Goal: Task Accomplishment & Management: Use online tool/utility

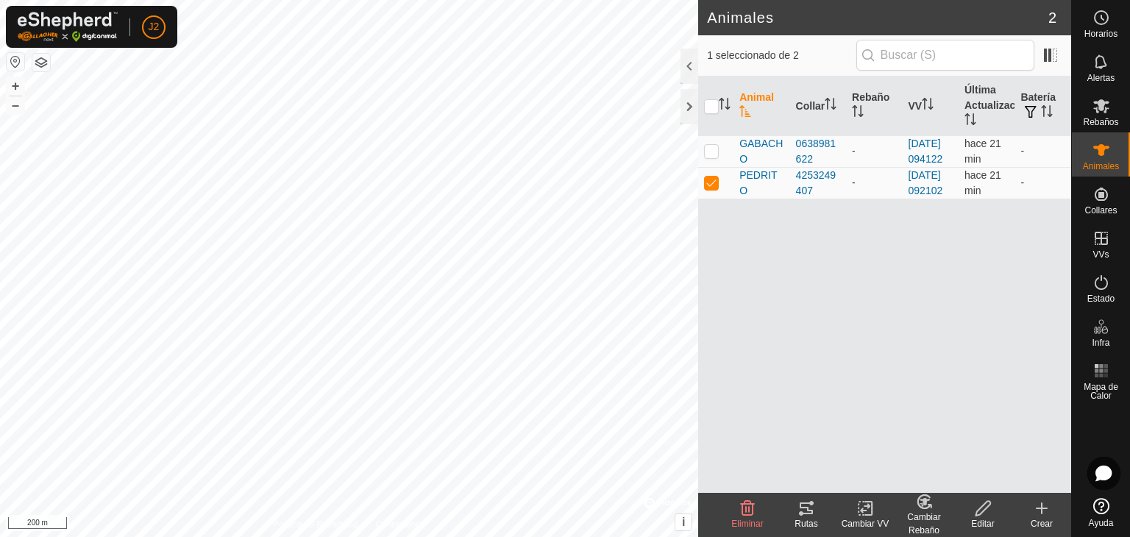
click at [810, 507] on icon at bounding box center [806, 508] width 18 height 18
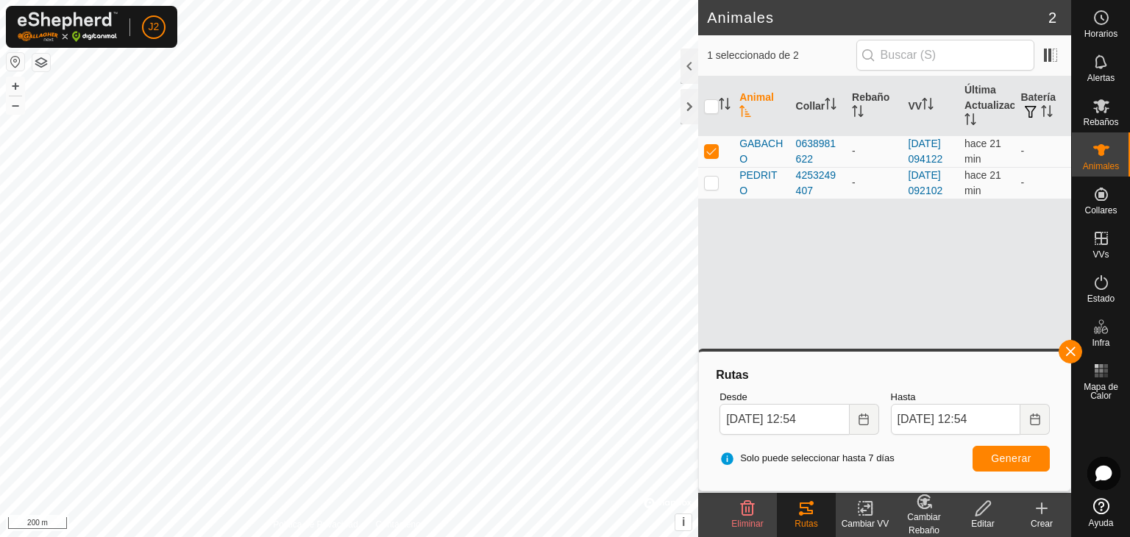
checkbox input "true"
checkbox input "false"
click at [797, 504] on icon at bounding box center [806, 508] width 18 height 18
click at [1071, 352] on button "button" at bounding box center [1071, 352] width 24 height 24
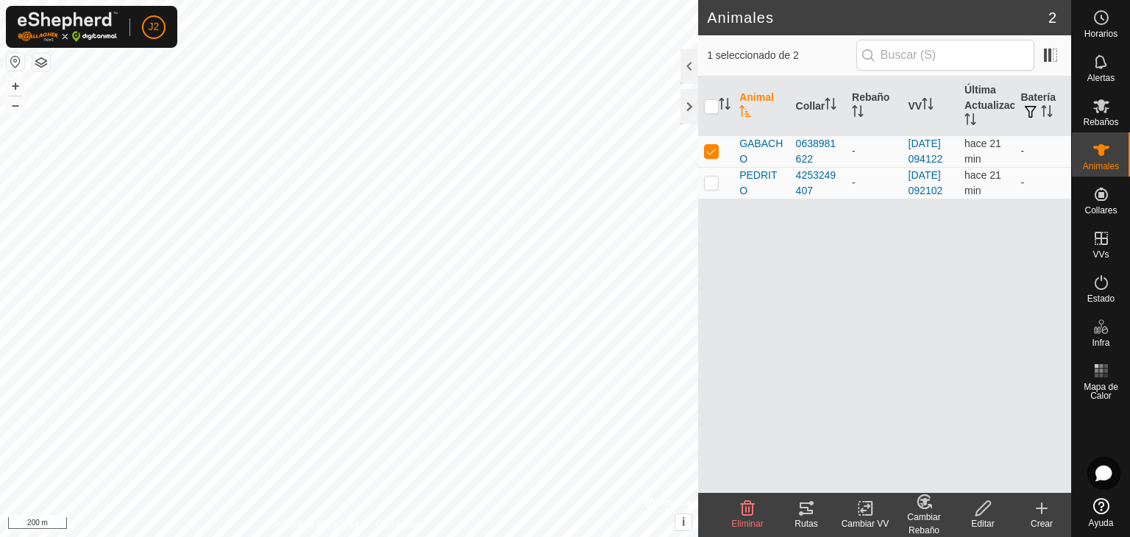
click at [806, 507] on icon at bounding box center [806, 508] width 13 height 12
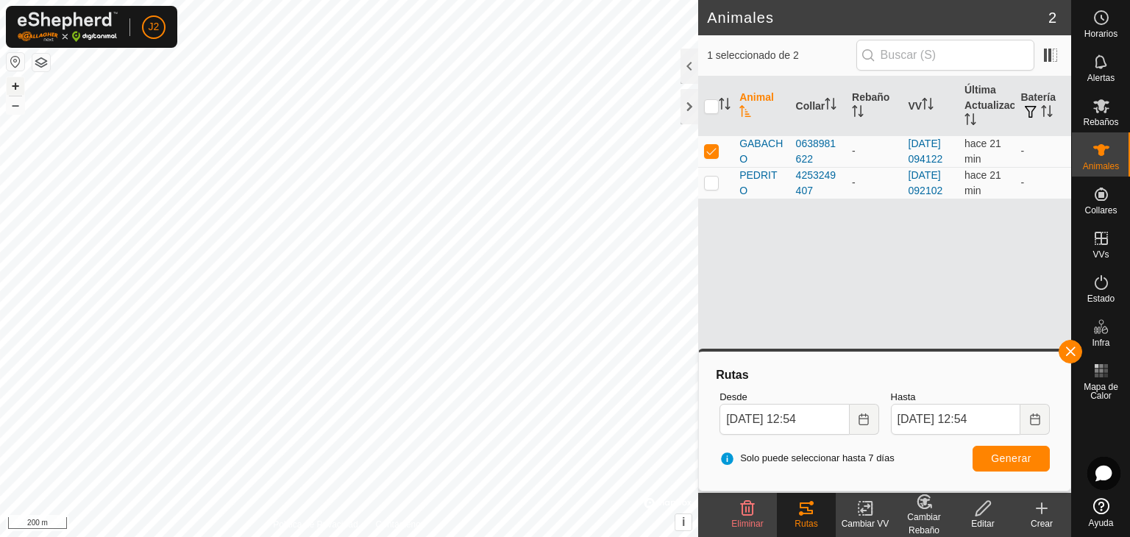
click at [13, 89] on button "+" at bounding box center [16, 86] width 18 height 18
click at [1110, 115] on es-mob-svg-icon at bounding box center [1101, 106] width 26 height 24
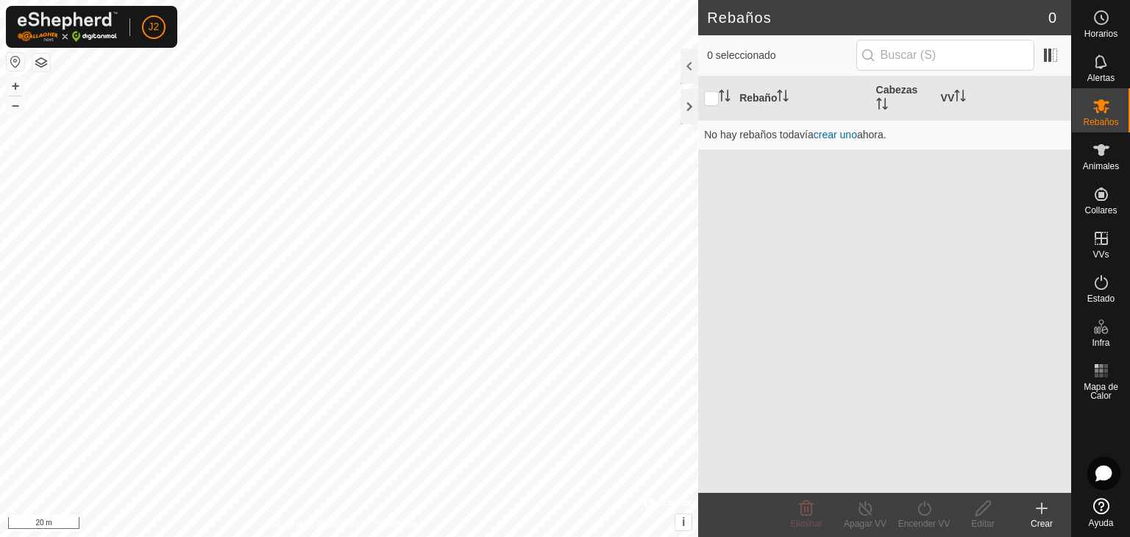
click at [1041, 508] on icon at bounding box center [1041, 508] width 10 height 0
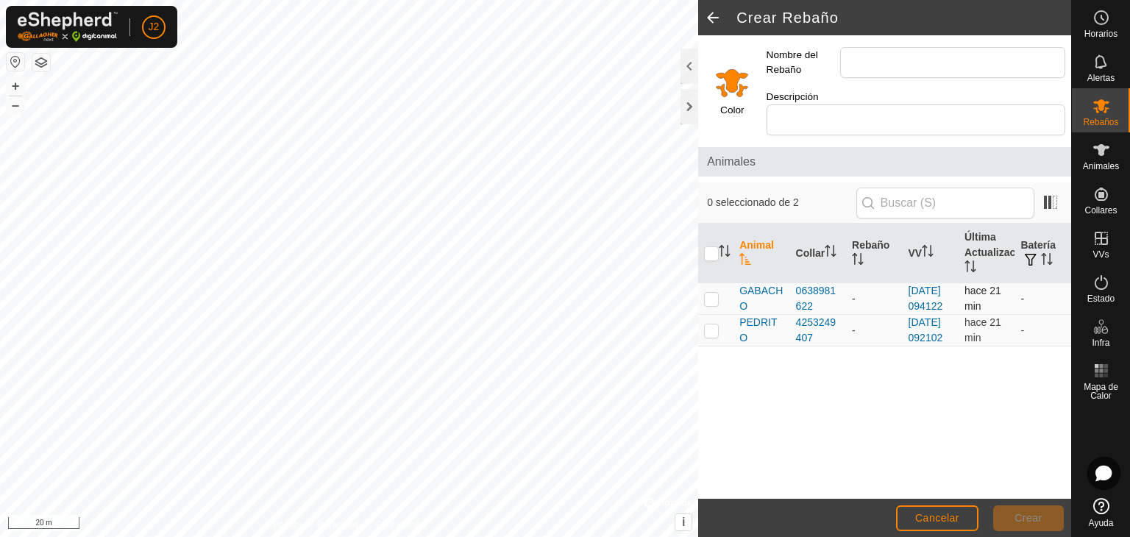
click at [712, 293] on p-checkbox at bounding box center [711, 299] width 15 height 12
checkbox input "true"
click at [714, 336] on p-checkbox at bounding box center [711, 330] width 15 height 12
checkbox input "true"
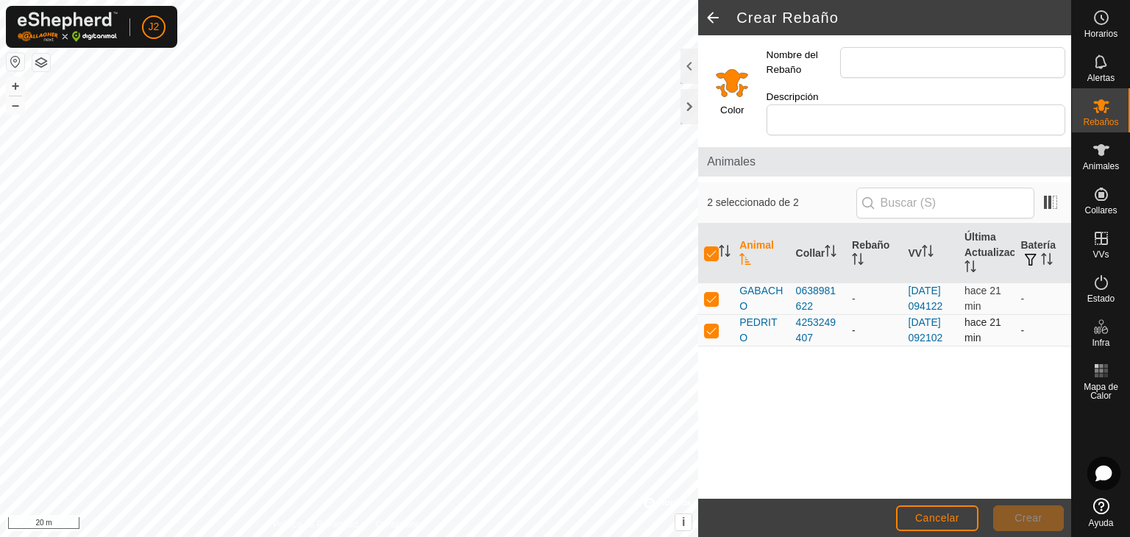
click at [714, 336] on p-checkbox at bounding box center [711, 330] width 15 height 12
checkbox input "false"
click at [711, 283] on td at bounding box center [715, 299] width 35 height 32
checkbox input "false"
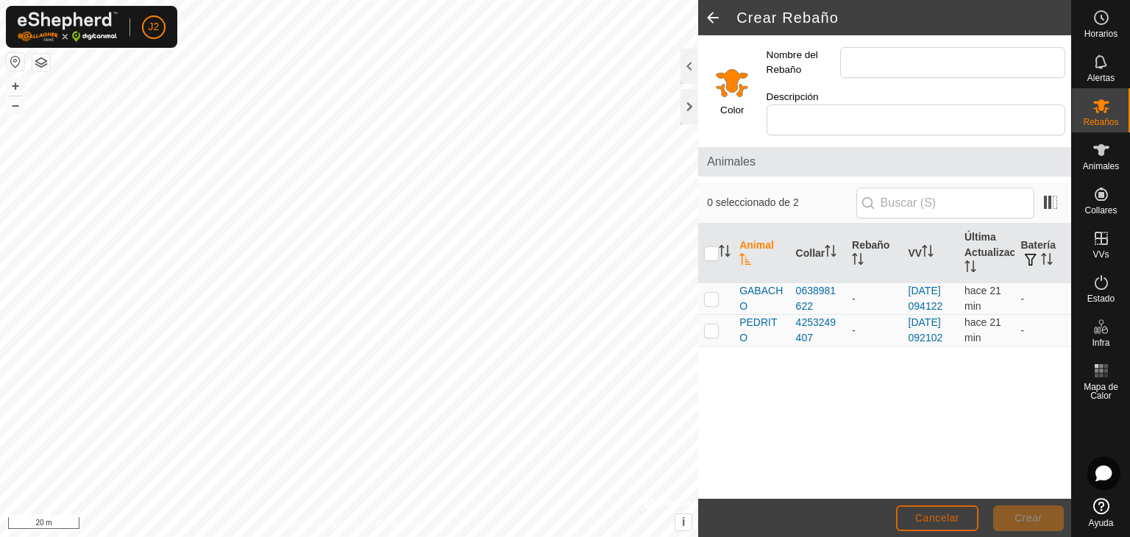
click at [945, 515] on span "Cancelar" at bounding box center [937, 518] width 44 height 12
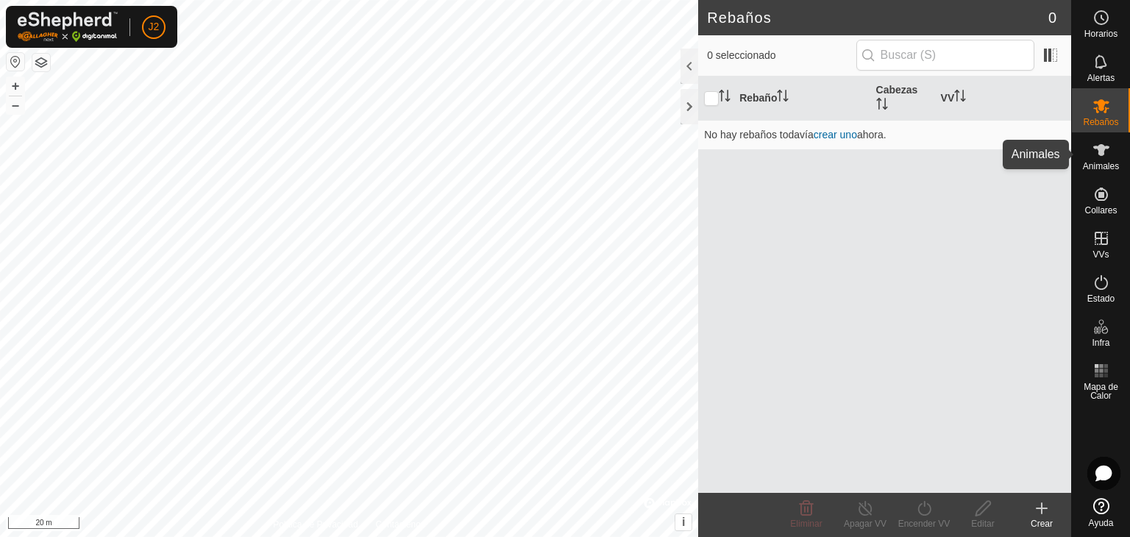
click at [1101, 168] on span "Animales" at bounding box center [1101, 166] width 36 height 9
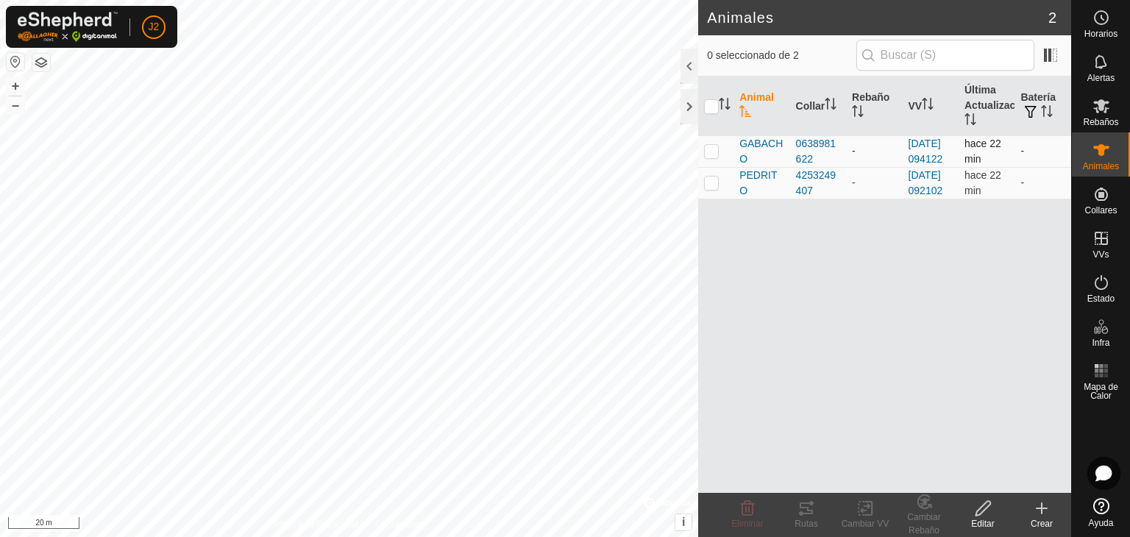
click at [712, 157] on p-checkbox at bounding box center [711, 151] width 15 height 12
checkbox input "true"
click at [689, 110] on div at bounding box center [689, 106] width 18 height 35
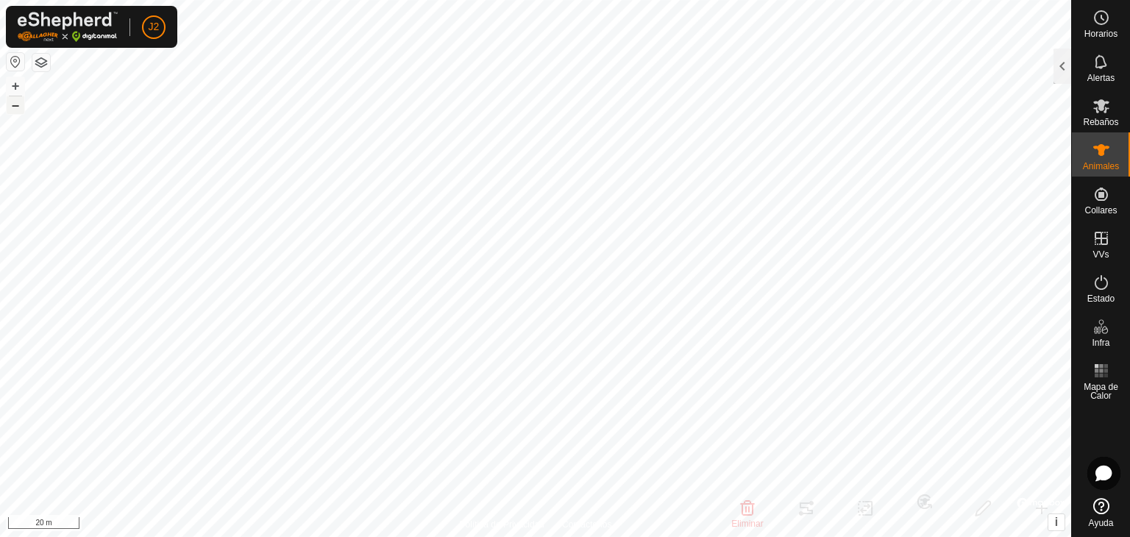
click at [13, 110] on button "–" at bounding box center [16, 105] width 18 height 18
click at [12, 108] on button "–" at bounding box center [16, 105] width 18 height 18
click at [1089, 124] on span "Rebaños" at bounding box center [1100, 122] width 35 height 9
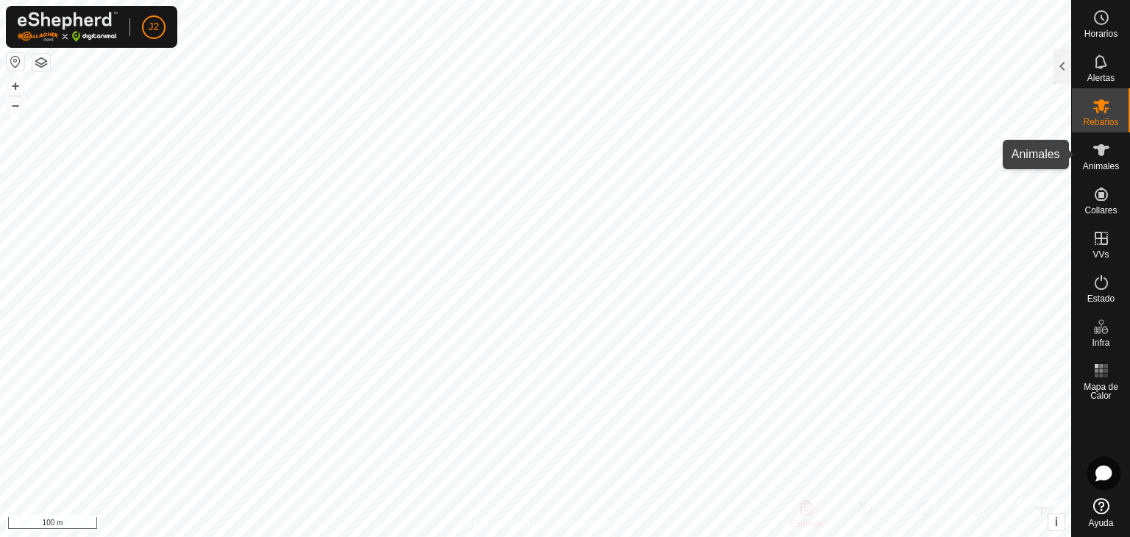
click at [1093, 151] on icon at bounding box center [1101, 150] width 18 height 18
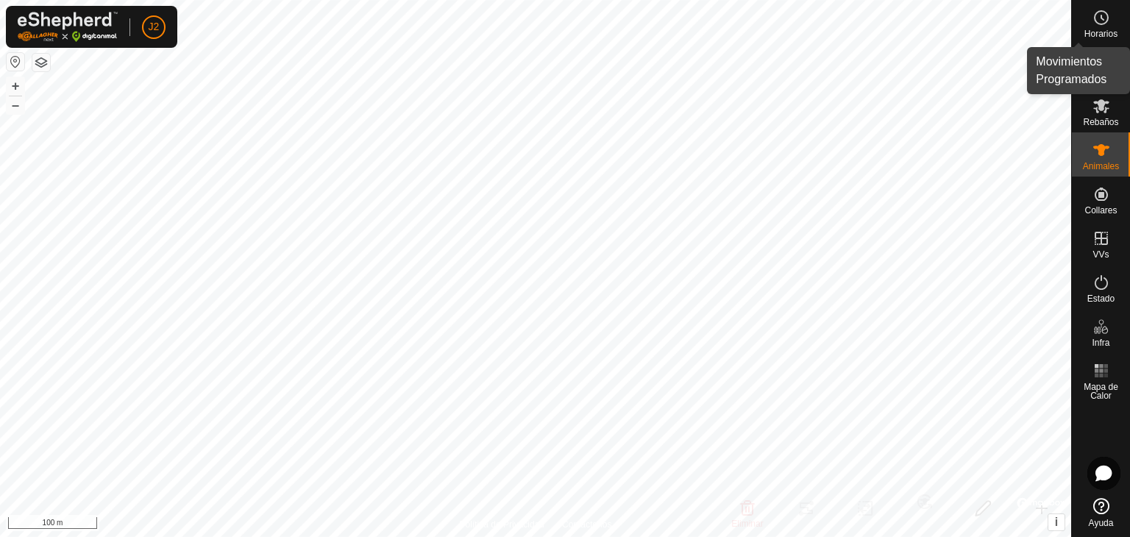
click at [1105, 16] on icon at bounding box center [1101, 18] width 18 height 18
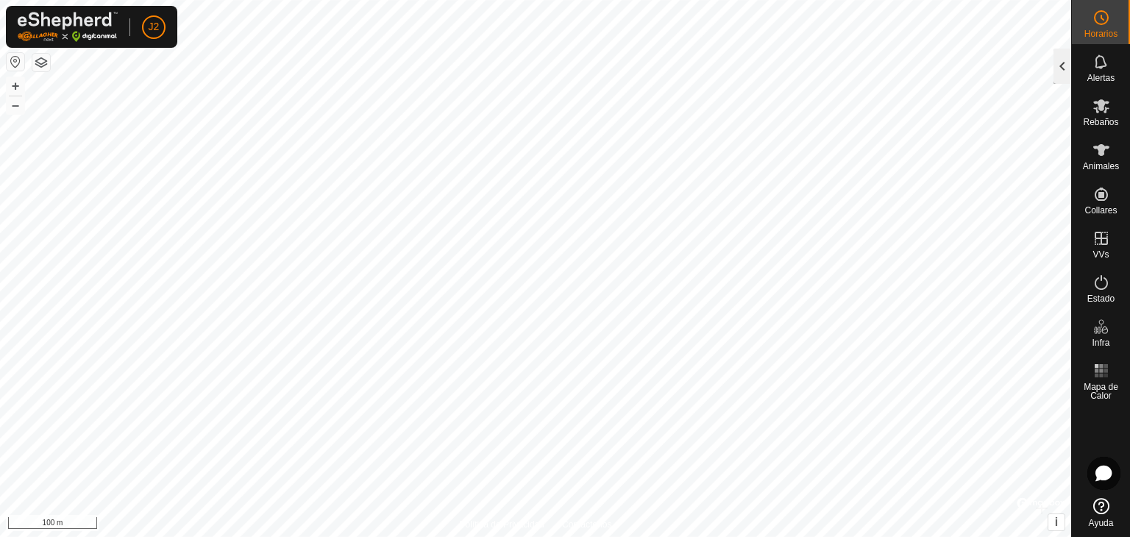
click at [1061, 71] on div at bounding box center [1062, 66] width 18 height 35
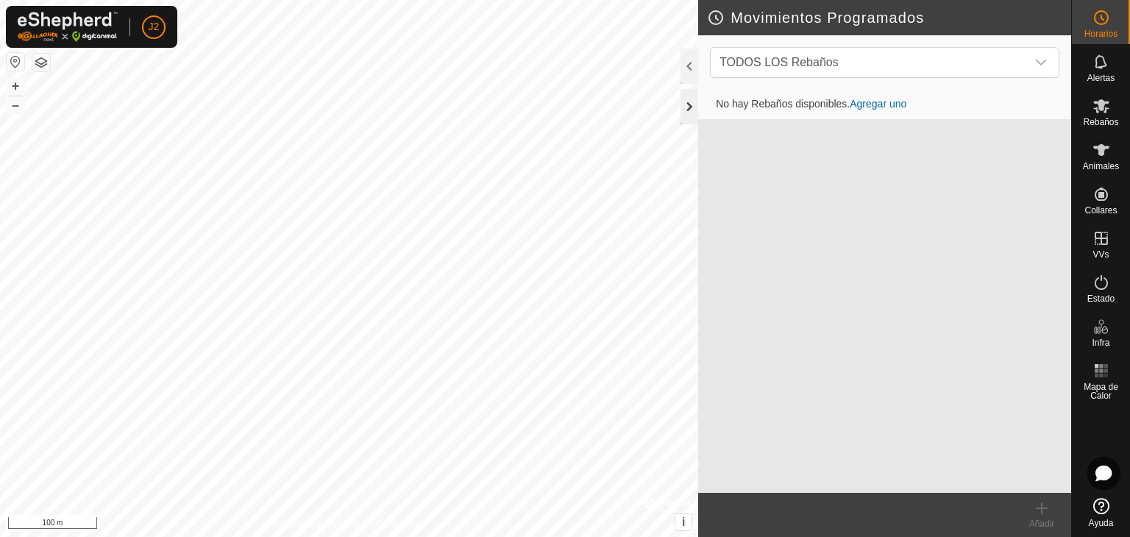
click at [694, 102] on div at bounding box center [689, 106] width 18 height 35
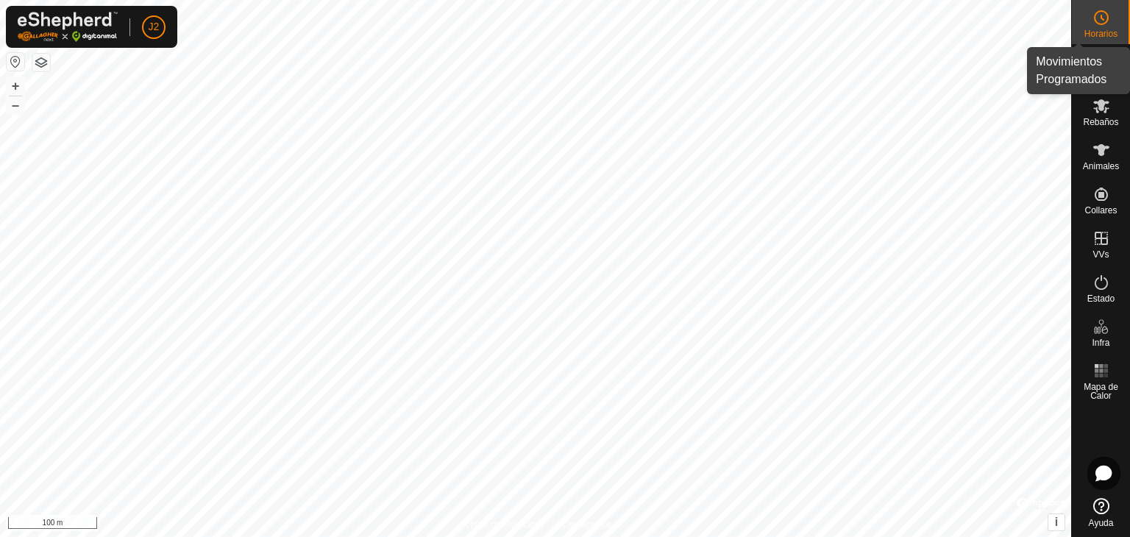
click at [1098, 32] on span "Horarios" at bounding box center [1100, 33] width 33 height 9
click at [1062, 68] on div at bounding box center [1062, 66] width 18 height 35
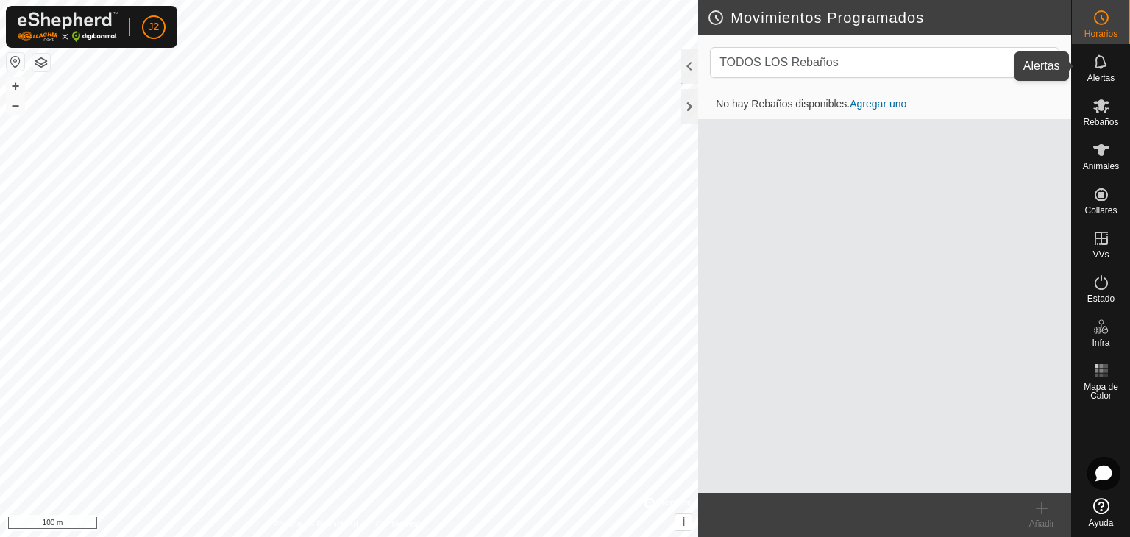
click at [1103, 70] on icon at bounding box center [1101, 62] width 18 height 18
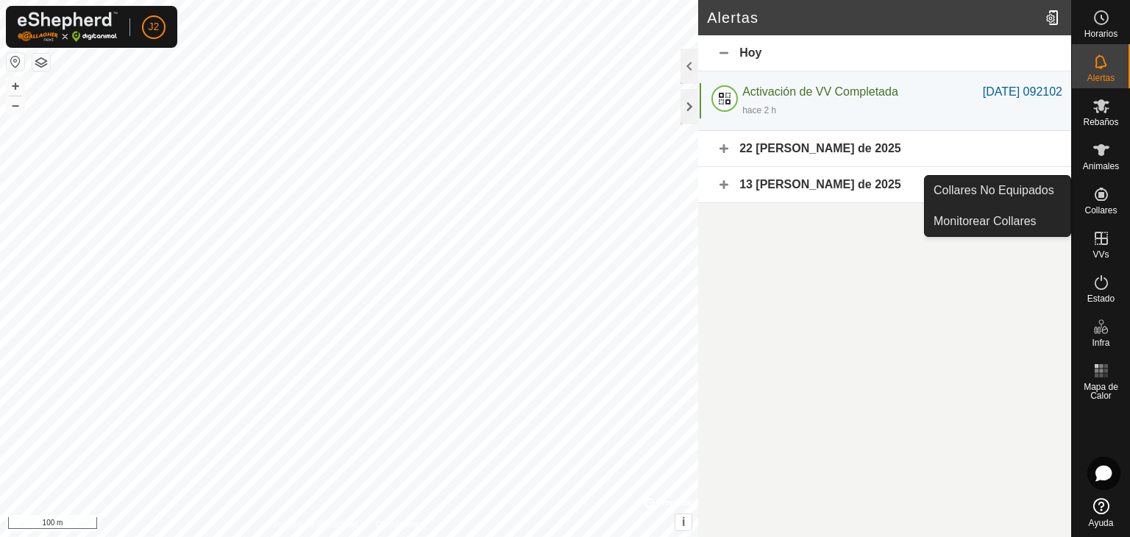
click at [1103, 195] on icon at bounding box center [1101, 194] width 18 height 18
click at [1011, 221] on link "Monitorear Collares" at bounding box center [998, 221] width 146 height 29
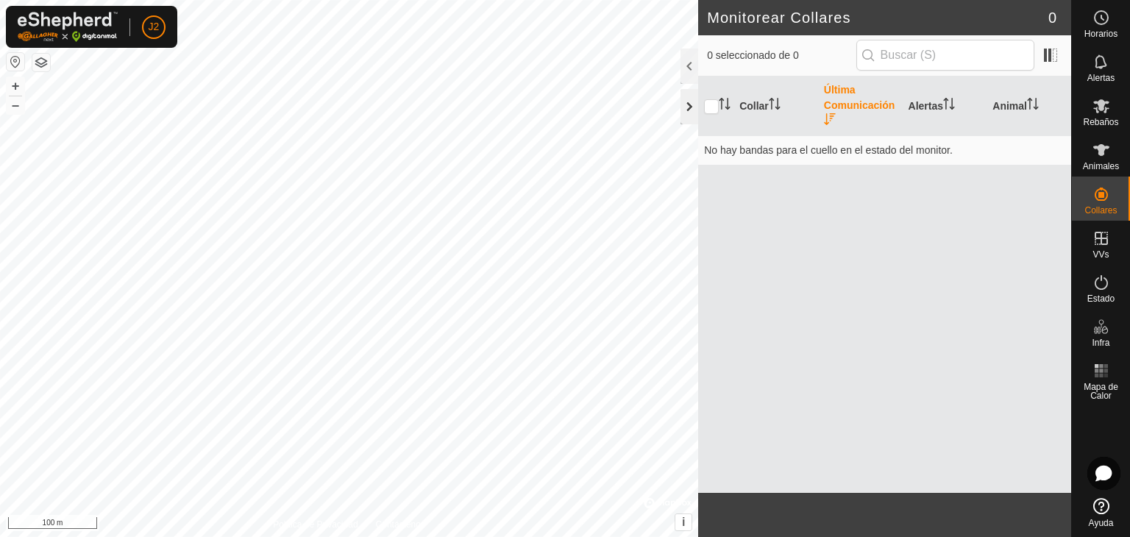
click at [686, 102] on div at bounding box center [689, 106] width 18 height 35
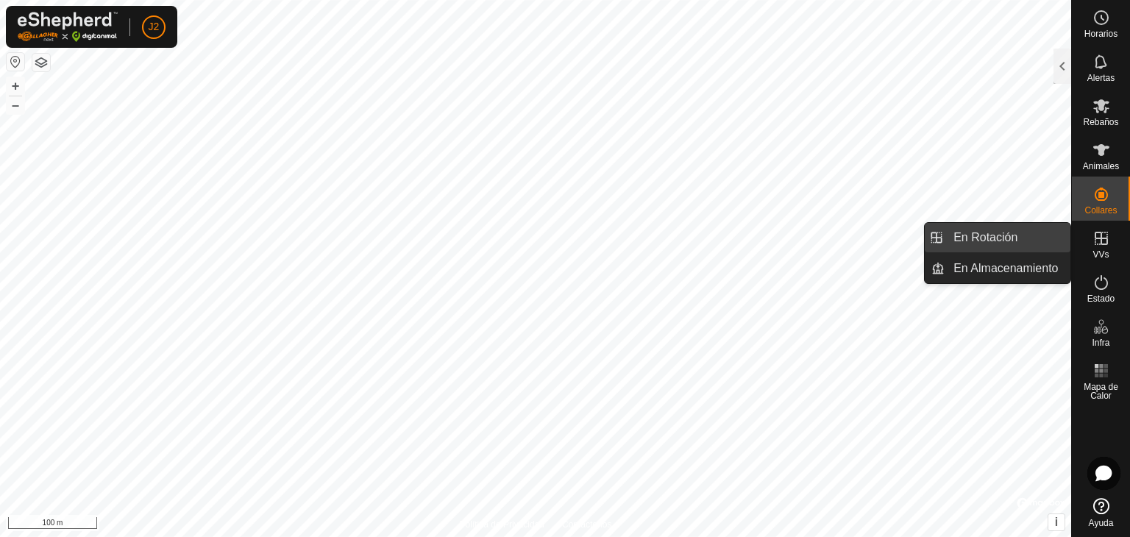
click at [983, 241] on link "En Rotación" at bounding box center [1008, 237] width 126 height 29
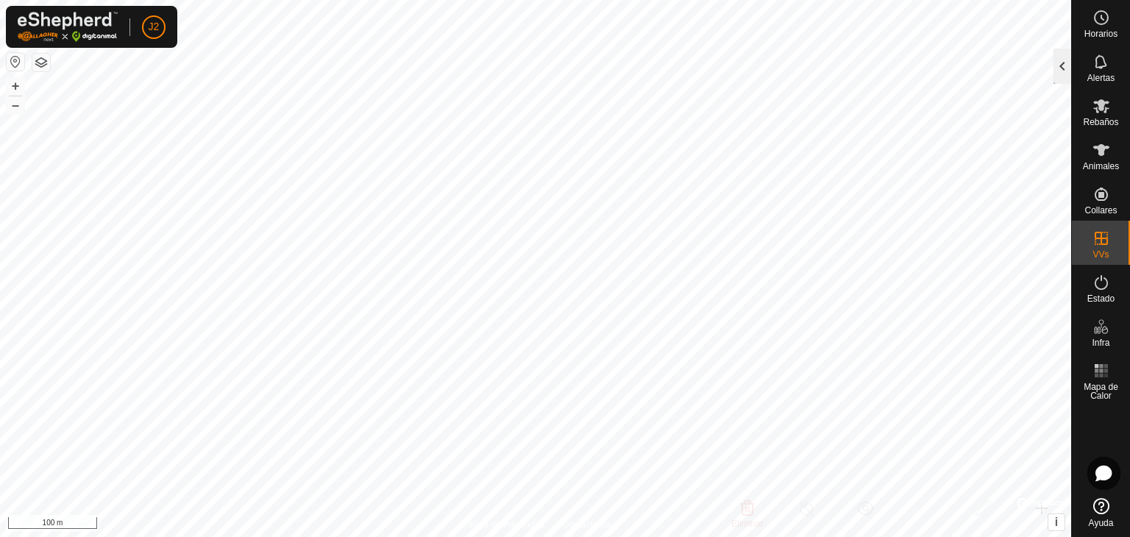
click at [1063, 68] on div at bounding box center [1062, 66] width 18 height 35
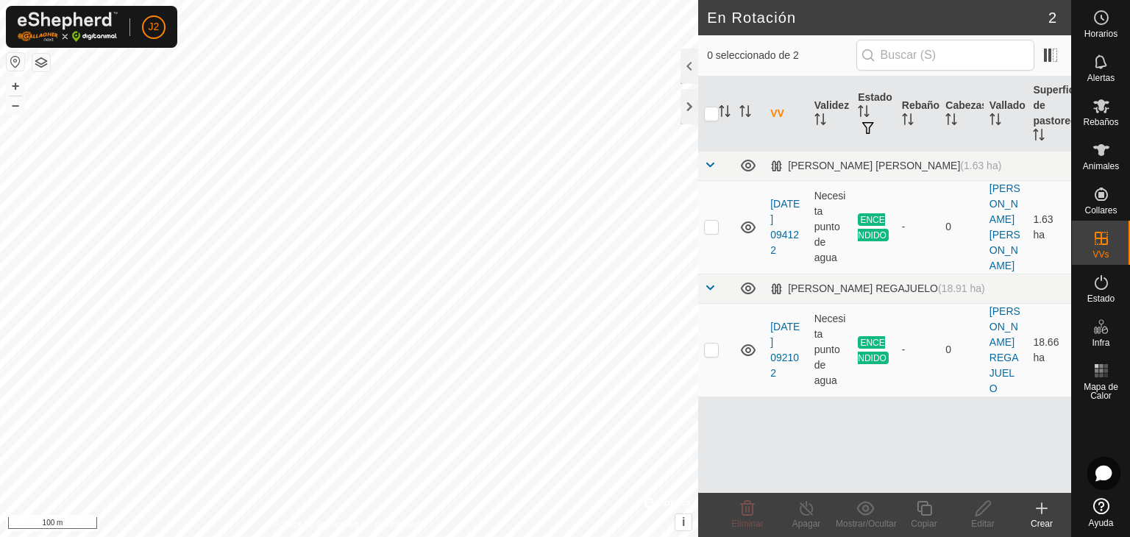
click at [1043, 513] on icon at bounding box center [1042, 508] width 18 height 18
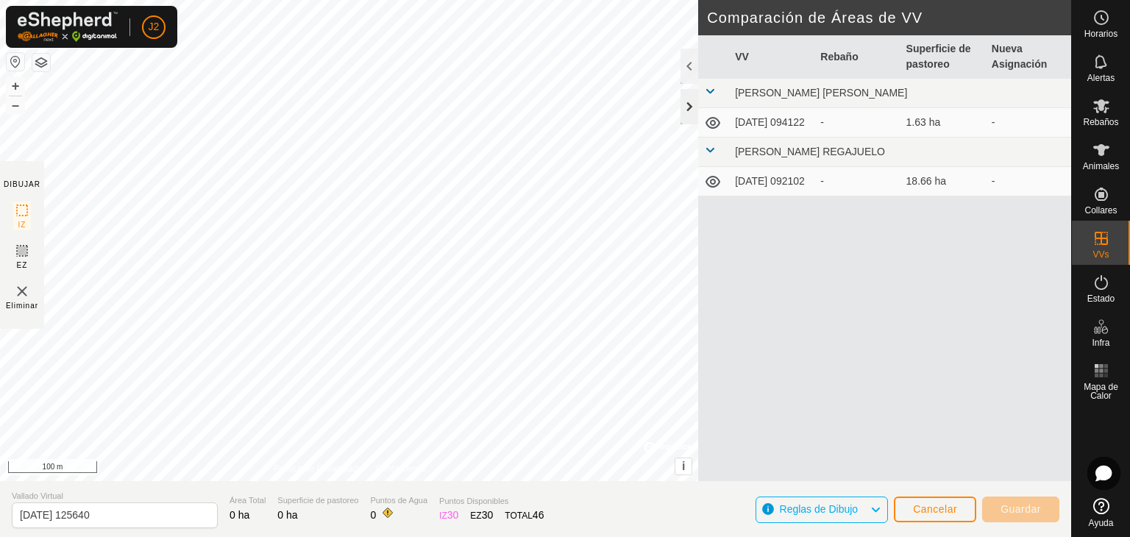
click at [691, 110] on div at bounding box center [689, 106] width 18 height 35
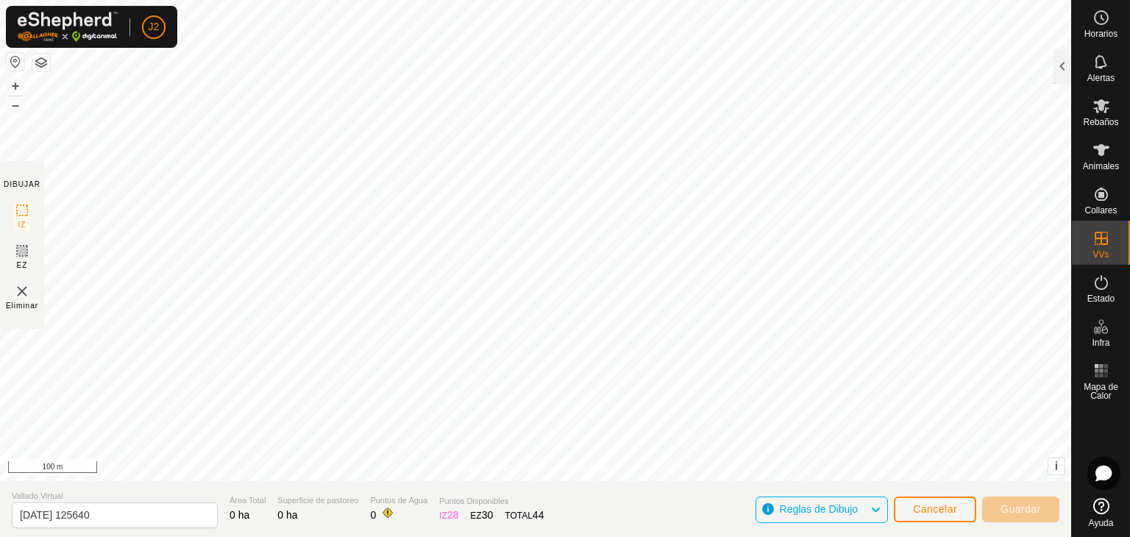
click at [875, 507] on icon at bounding box center [876, 509] width 12 height 19
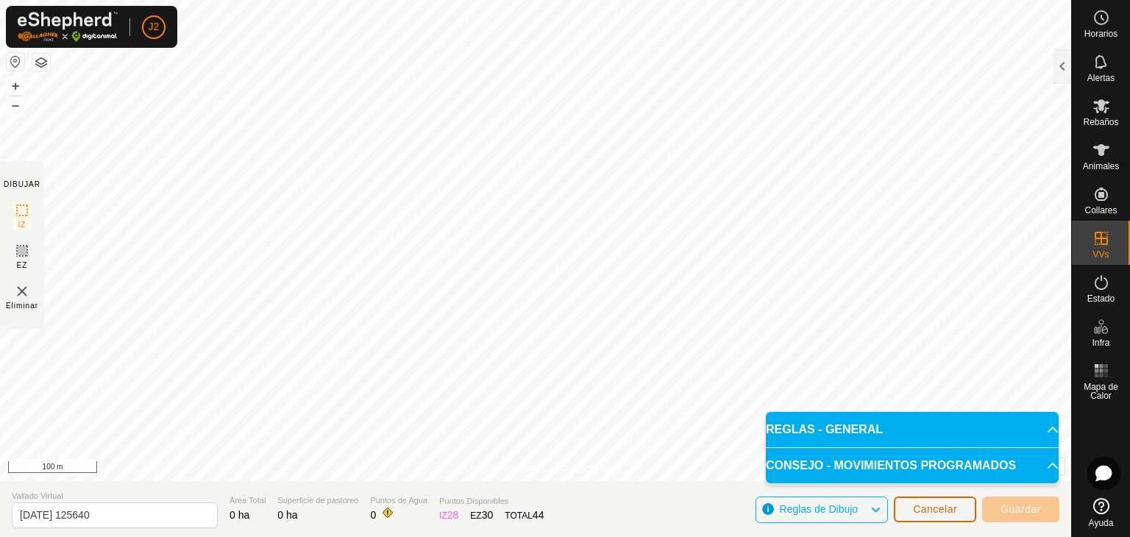
click at [922, 511] on span "Cancelar" at bounding box center [935, 509] width 44 height 12
